Goal: Information Seeking & Learning: Learn about a topic

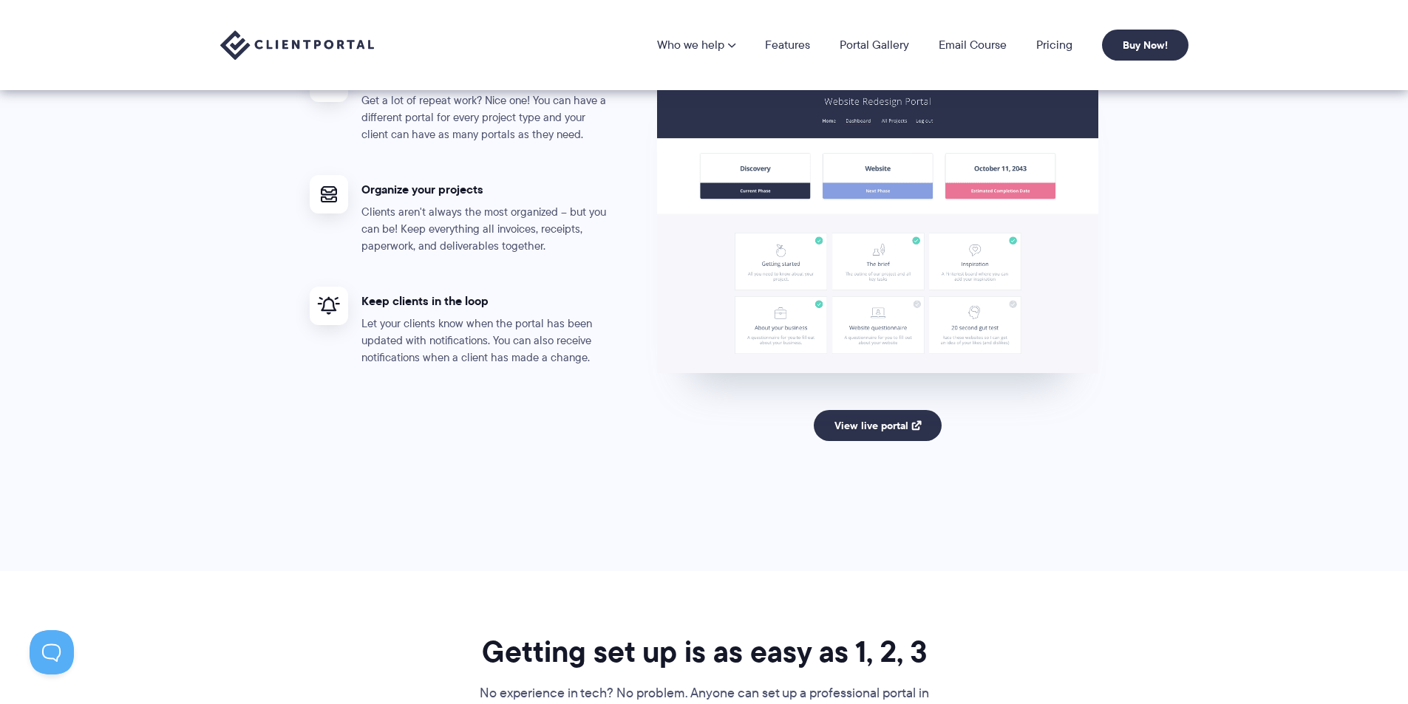
scroll to position [2809, 0]
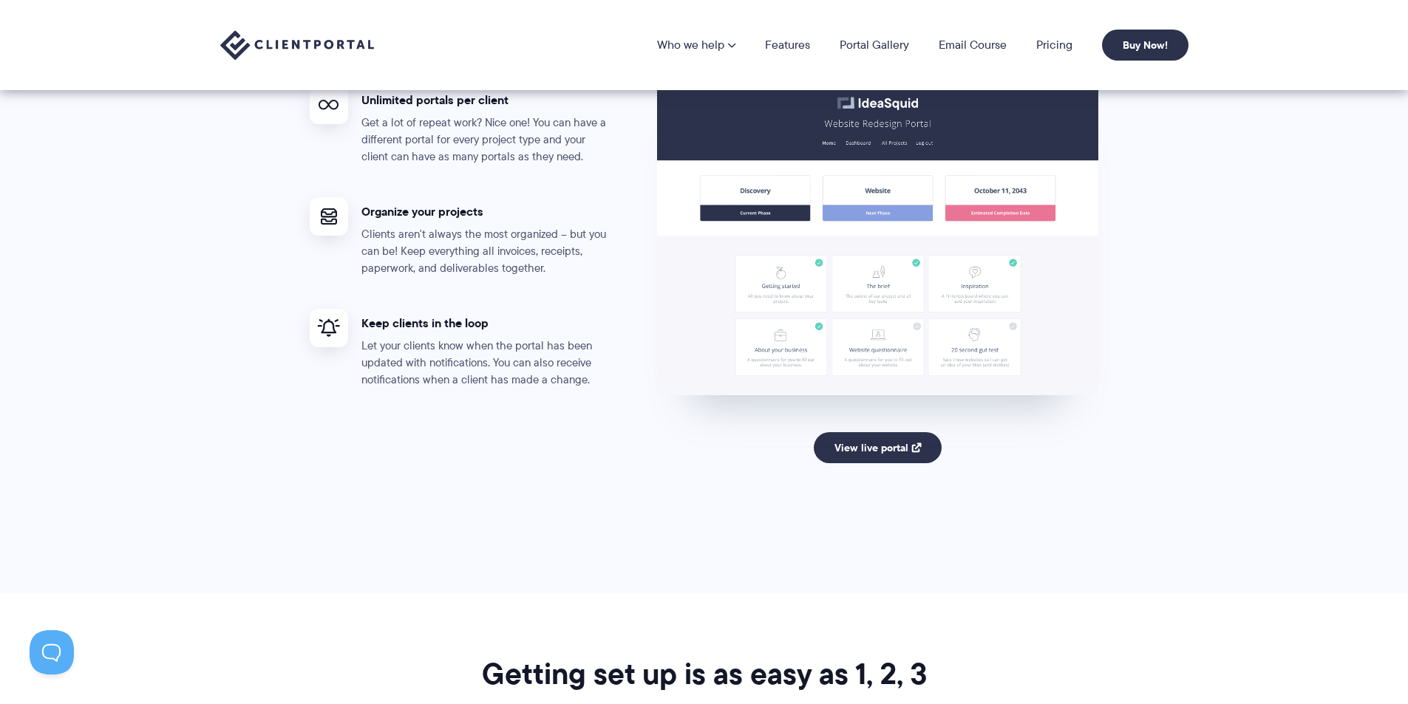
click at [897, 451] on link "View live portal" at bounding box center [878, 447] width 128 height 31
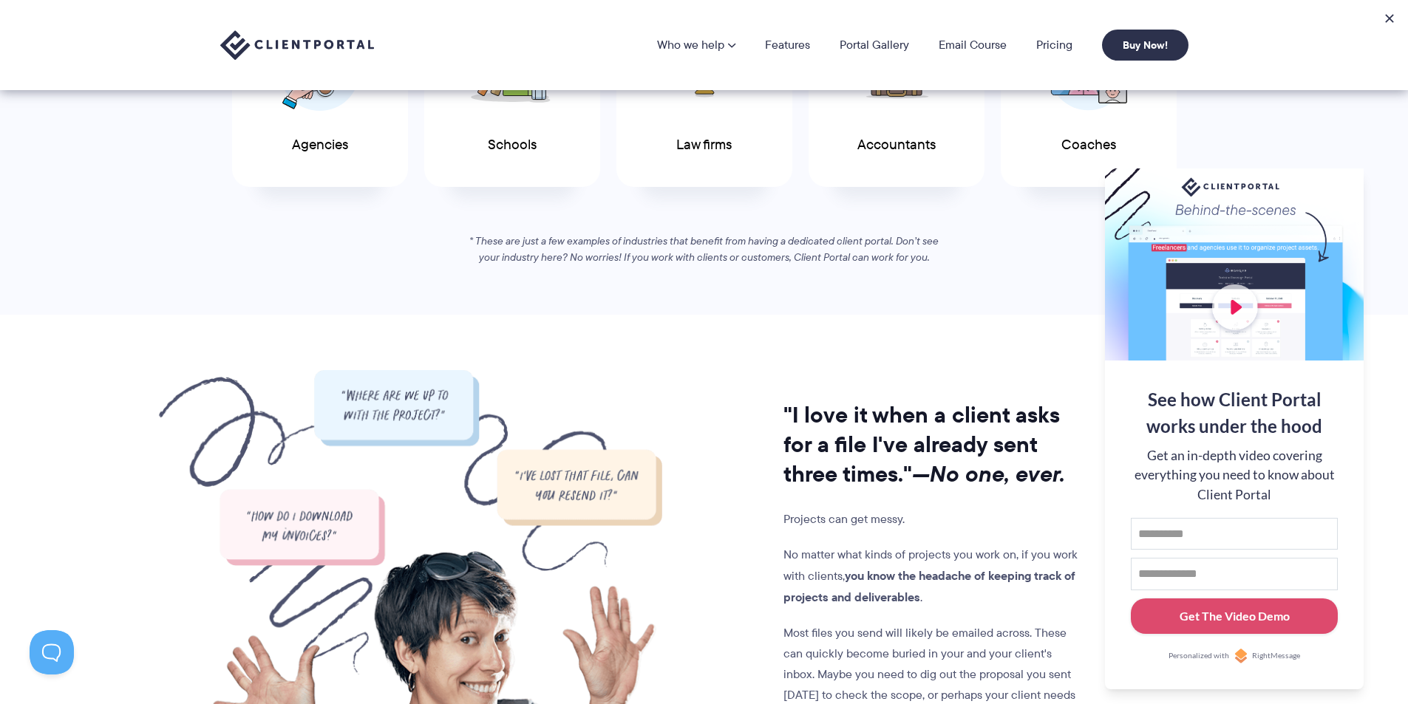
scroll to position [0, 0]
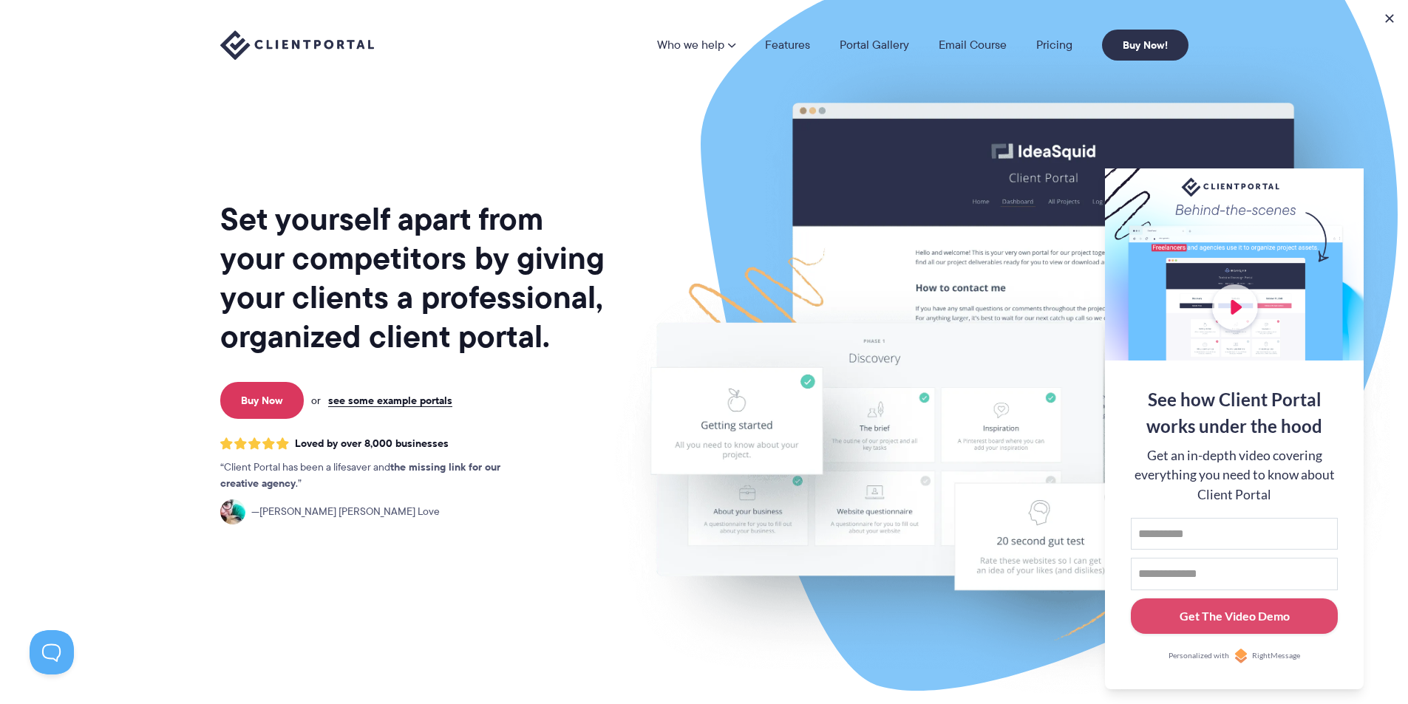
click at [837, 40] on li "Portal Gallery" at bounding box center [874, 45] width 99 height 12
click at [792, 50] on link "Features" at bounding box center [787, 45] width 45 height 12
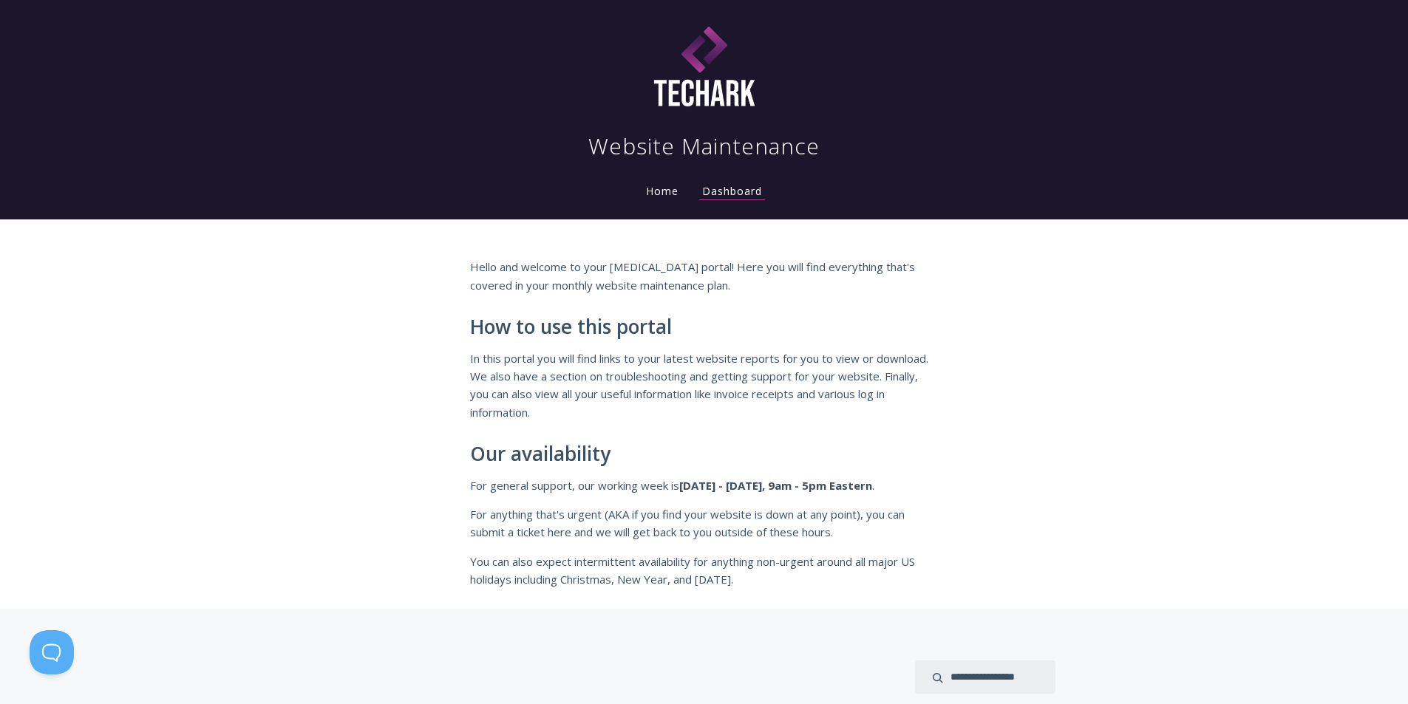
click at [662, 197] on link "Home" at bounding box center [662, 191] width 38 height 14
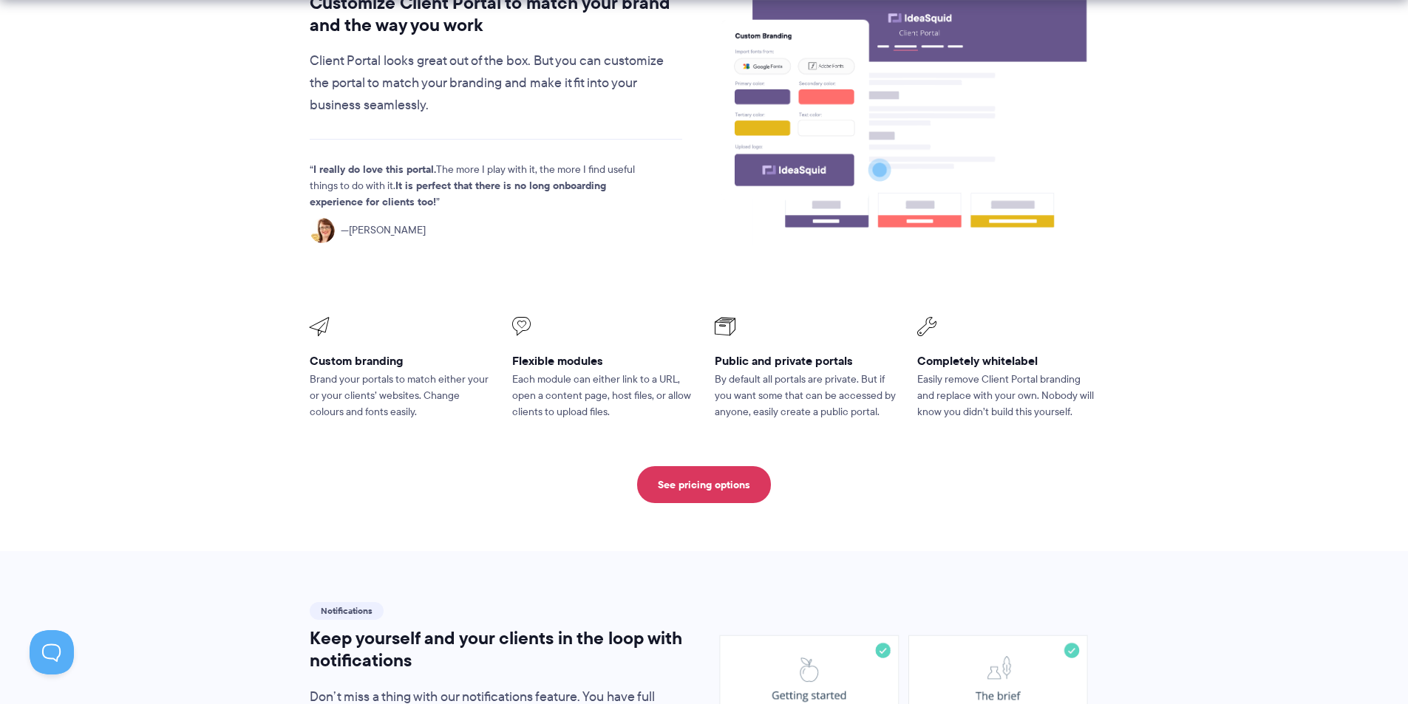
scroll to position [665, 0]
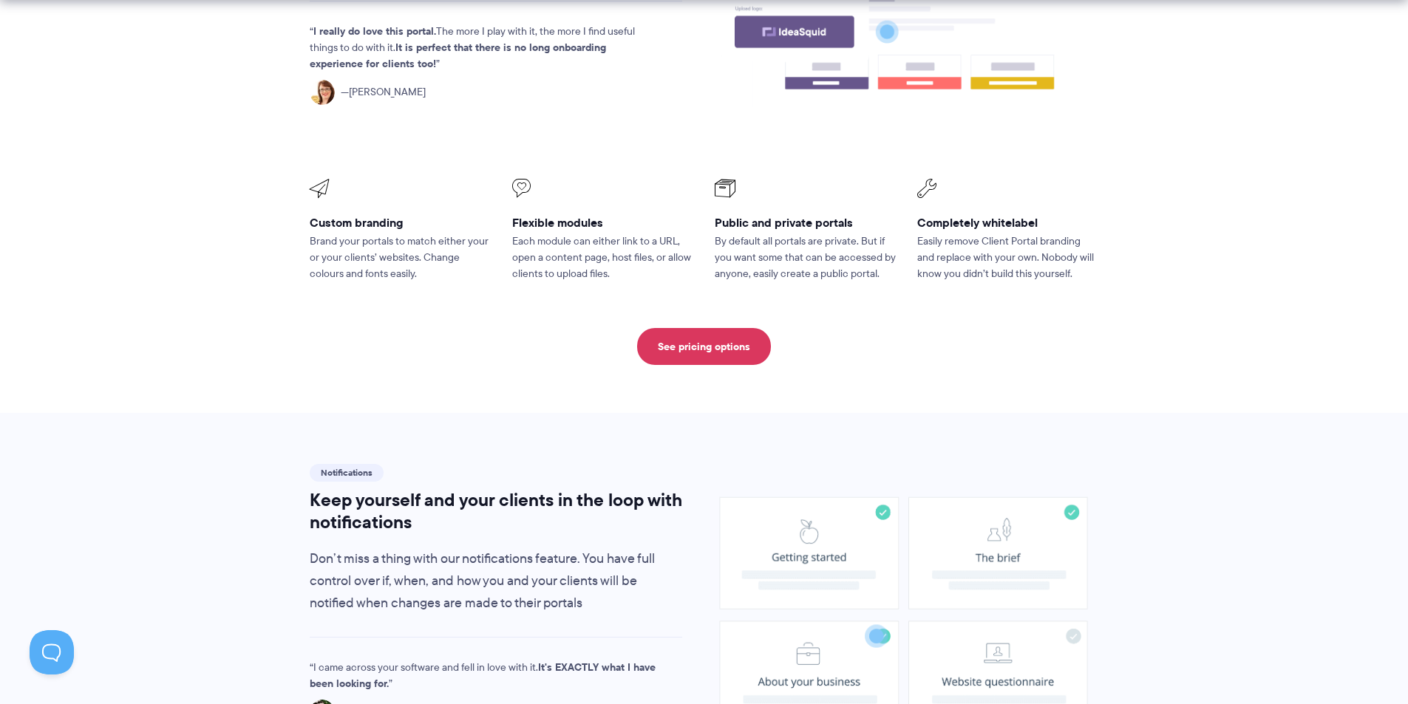
click at [726, 328] on link "See pricing options" at bounding box center [704, 346] width 134 height 37
